Goal: Check status: Check status

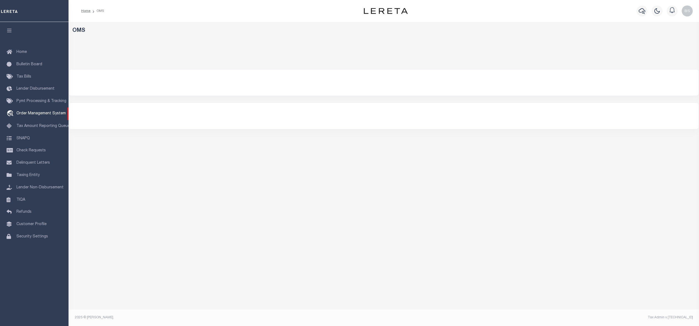
select select "200"
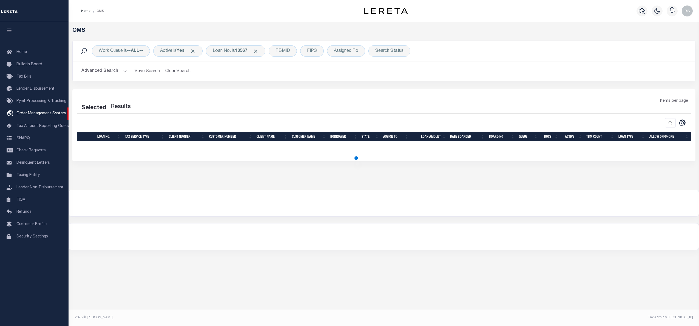
select select "200"
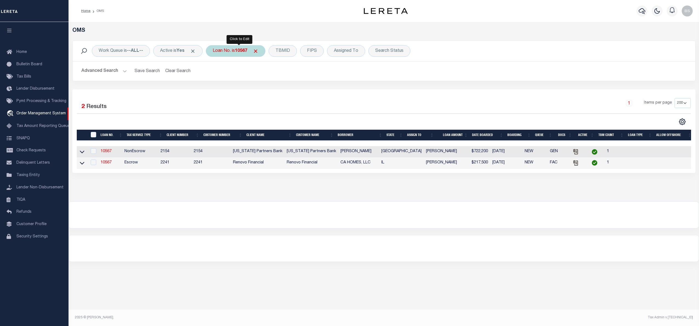
click at [233, 52] on div "Loan No. is 10567" at bounding box center [235, 51] width 59 height 12
type input "10010226"
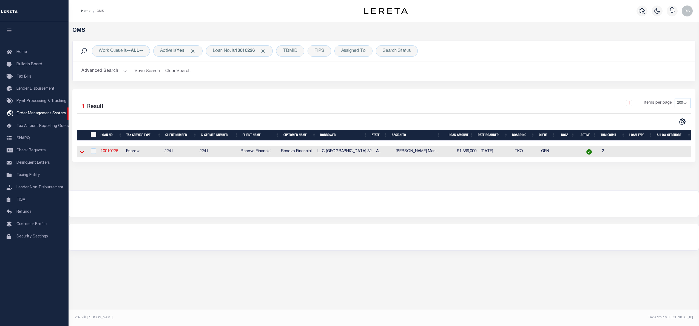
click at [81, 151] on icon at bounding box center [82, 152] width 5 height 6
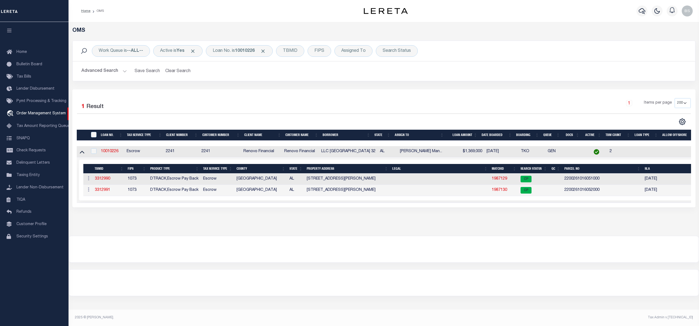
click at [519, 232] on div "OMS Work Queue is --ALL-- Active is Yes Loan No. is 10010226 TBMID FIPS Assigne…" at bounding box center [384, 129] width 630 height 214
click at [505, 179] on link "1987129" at bounding box center [499, 179] width 15 height 4
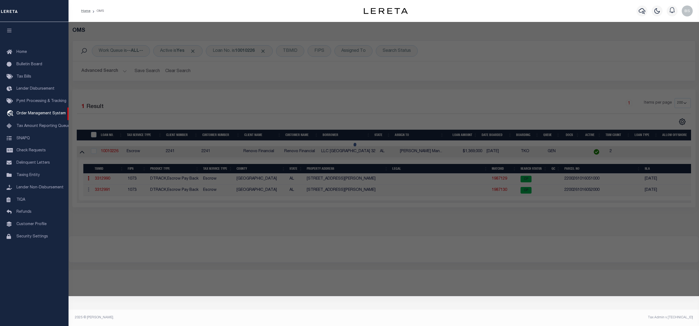
checkbox input "false"
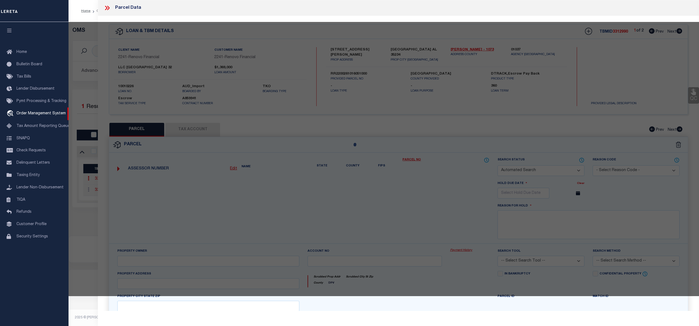
select select "CP"
type input "BIRMINGHAM 32 LLC"
select select "AGW"
select select "ADD"
type input "1428 [PERSON_NAME] DR"
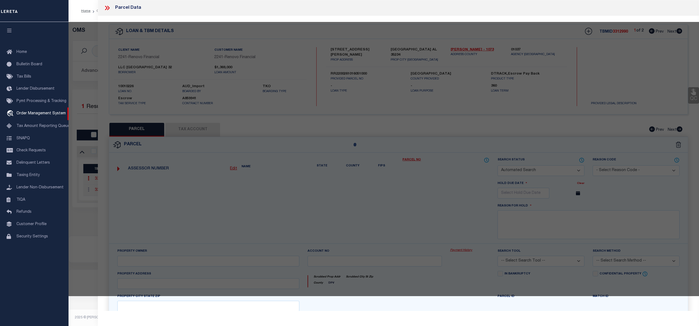
type input "[GEOGRAPHIC_DATA] AL 35234"
type textarea "P O B 367S FT N LY OF THE N W INTER OF [GEOGRAPHIC_DATA] TH N LY 52S FT ALG RD …"
type textarea "Tax ID Special Project"
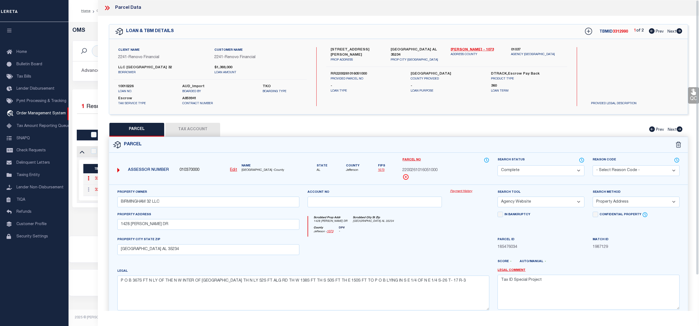
click at [460, 192] on link "Payment History" at bounding box center [469, 191] width 39 height 5
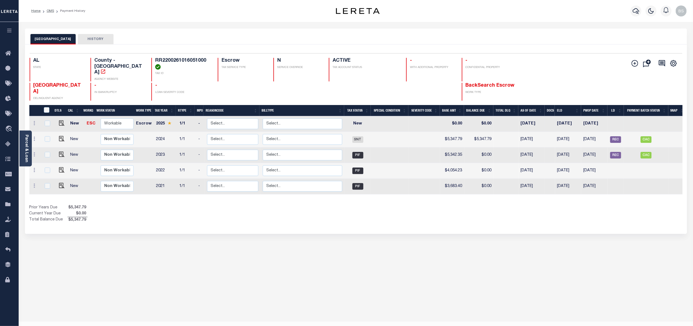
drag, startPoint x: 580, startPoint y: 120, endPoint x: 562, endPoint y: 118, distance: 17.6
click at [562, 118] on td "12/31/2025" at bounding box center [568, 124] width 26 height 16
checkbox input "true"
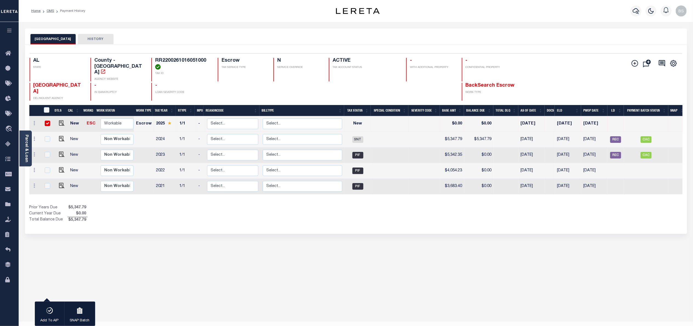
click at [566, 124] on td "12/31/2025" at bounding box center [568, 124] width 26 height 16
checkbox input "false"
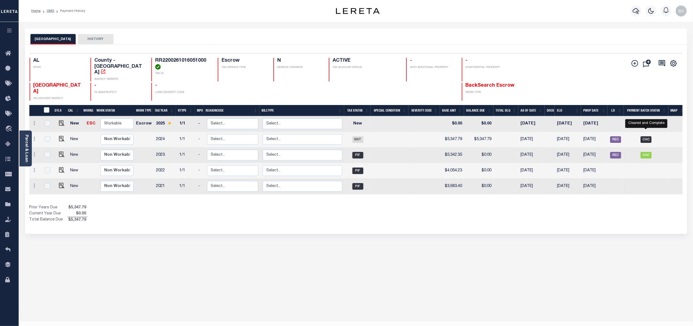
click at [646, 136] on span "CAC" at bounding box center [645, 139] width 11 height 7
checkbox input "true"
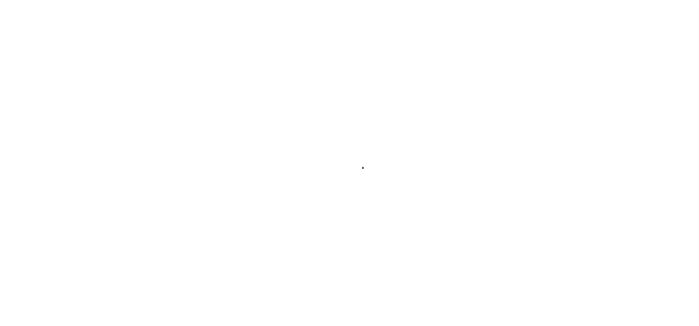
select select "CAC"
select select "CHK"
select select "Little, Audria"
select select "FDX"
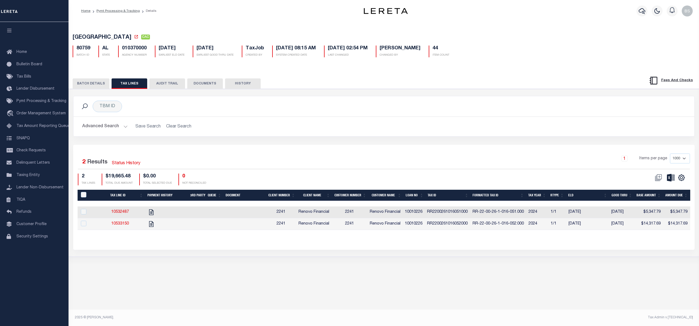
click at [95, 84] on button "BATCH DETAILS" at bounding box center [91, 83] width 37 height 10
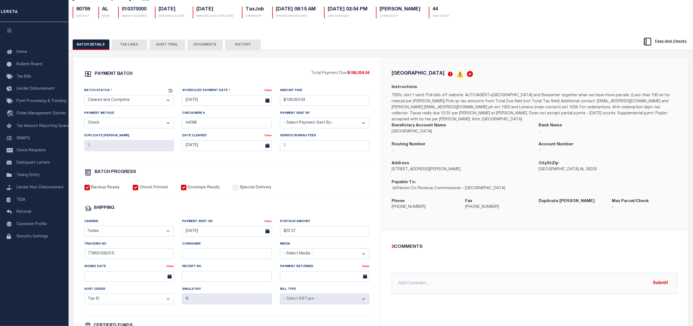
scroll to position [41, 0]
